Goal: Browse casually

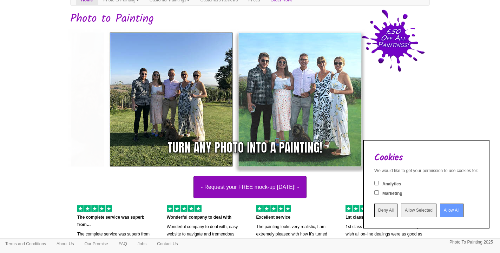
scroll to position [40, 0]
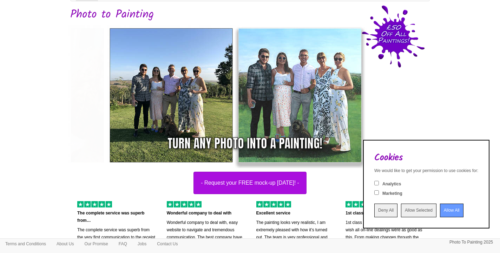
click at [440, 206] on input "Allow All" at bounding box center [452, 211] width 24 height 14
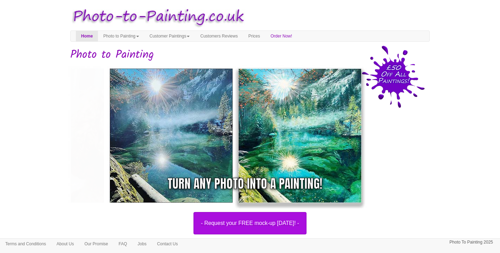
scroll to position [0, 0]
